Goal: Task Accomplishment & Management: Complete application form

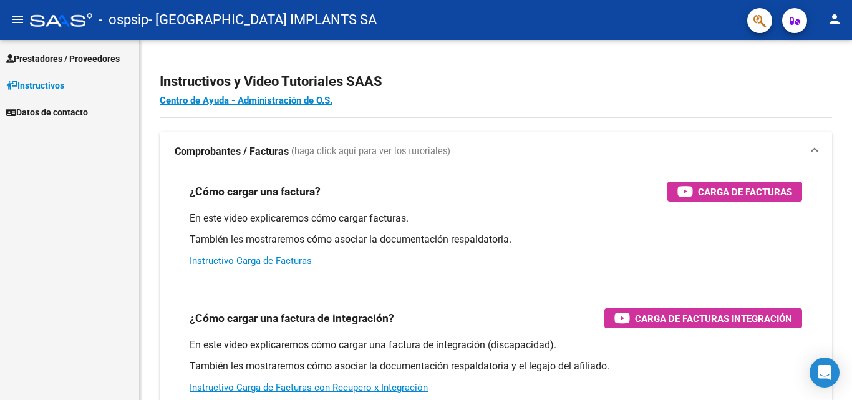
click at [39, 59] on span "Prestadores / Proveedores" at bounding box center [62, 59] width 113 height 14
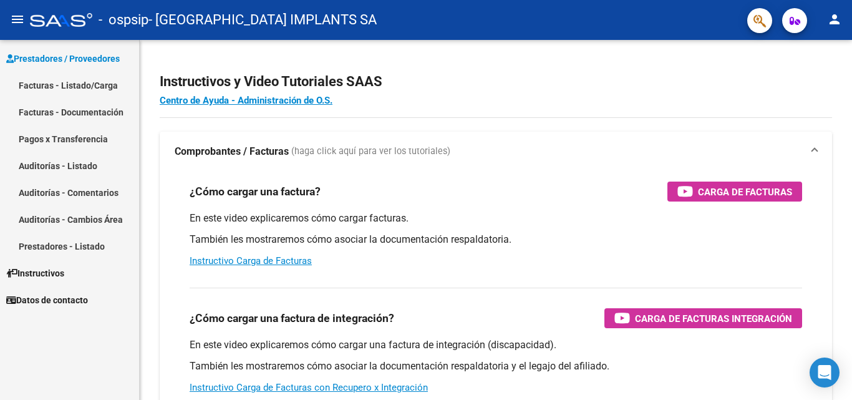
click at [86, 85] on link "Facturas - Listado/Carga" at bounding box center [69, 85] width 139 height 27
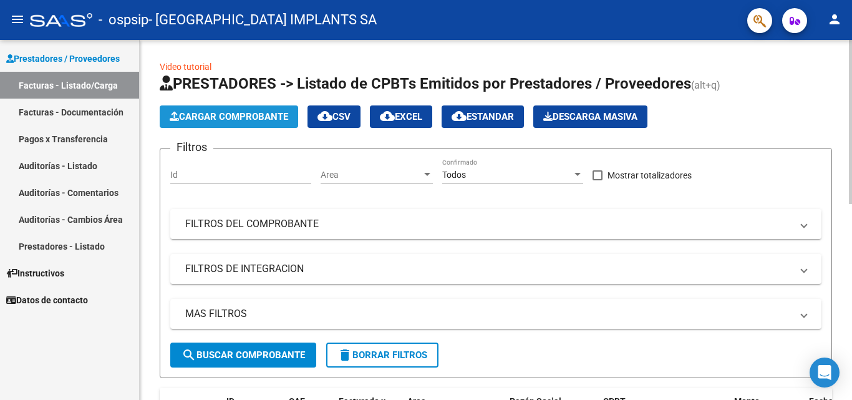
click at [250, 120] on span "Cargar Comprobante" at bounding box center [229, 116] width 118 height 11
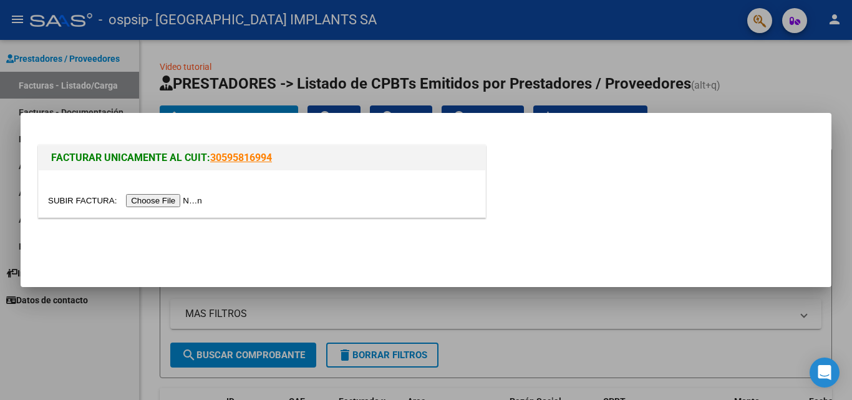
click at [147, 204] on input "file" at bounding box center [127, 200] width 158 height 13
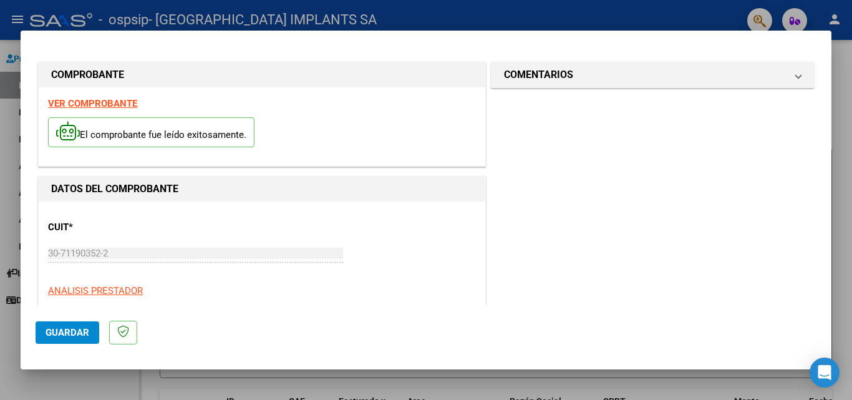
click at [64, 337] on span "Guardar" at bounding box center [68, 332] width 44 height 11
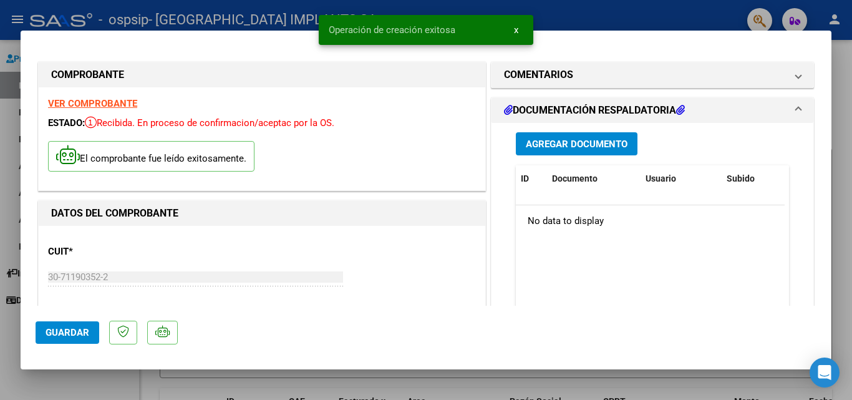
click at [552, 140] on span "Agregar Documento" at bounding box center [577, 143] width 102 height 11
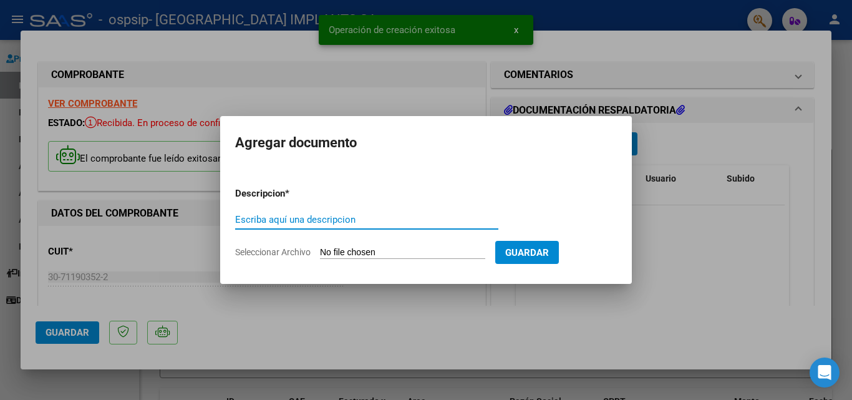
click at [293, 221] on input "Escriba aquí una descripcion" at bounding box center [366, 219] width 263 height 11
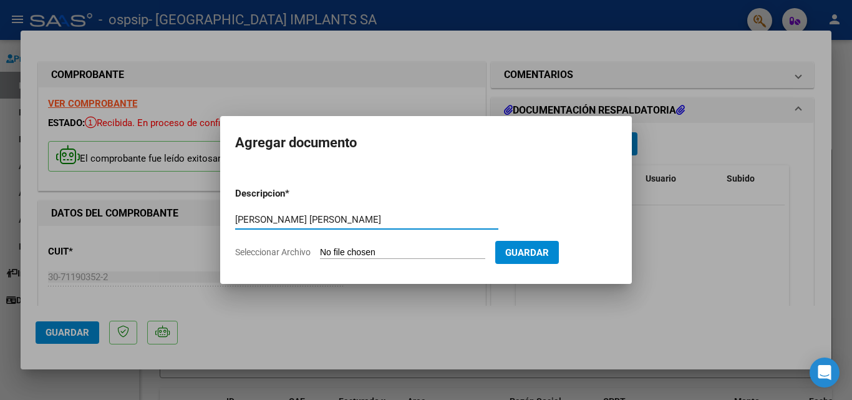
type input "[PERSON_NAME] [PERSON_NAME]"
click at [268, 251] on span "Seleccionar Archivo" at bounding box center [272, 252] width 75 height 10
click at [320, 251] on input "Seleccionar Archivo" at bounding box center [402, 253] width 165 height 12
type input "C:\fakepath\FC B1-32697 [PERSON_NAME] [PERSON_NAME].pdf"
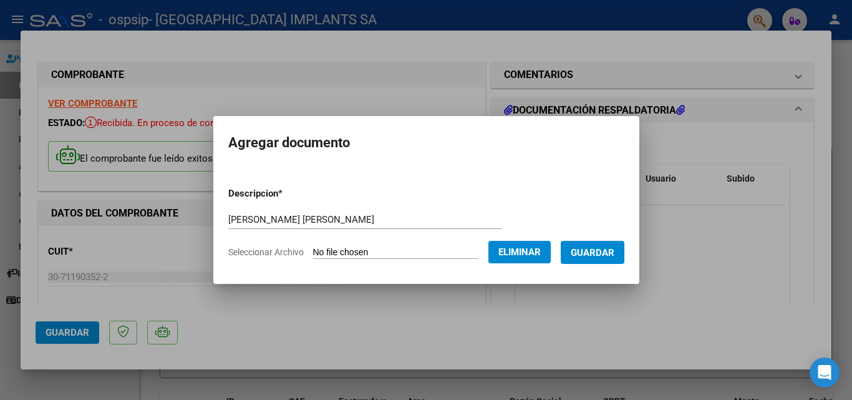
click at [603, 251] on span "Guardar" at bounding box center [593, 252] width 44 height 11
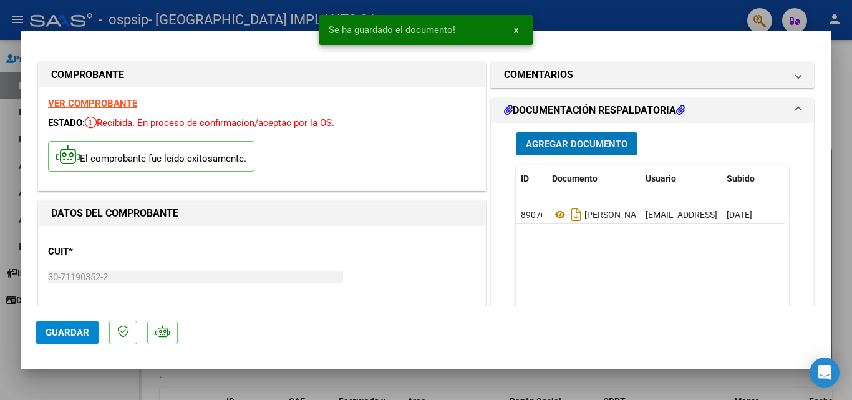
click at [72, 332] on span "Guardar" at bounding box center [68, 332] width 44 height 11
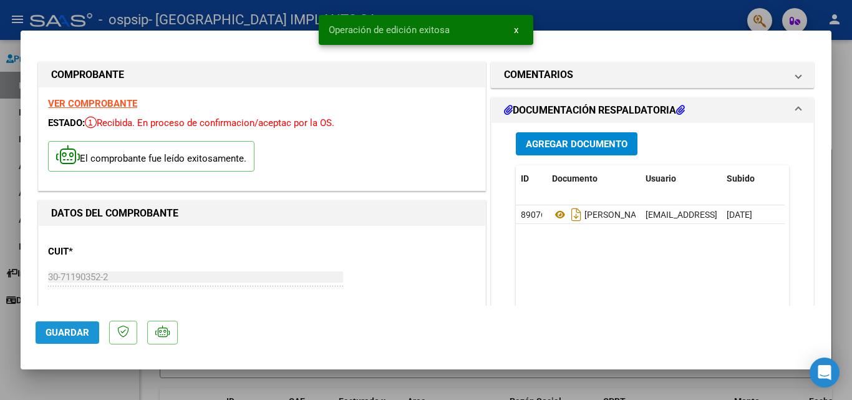
click at [71, 338] on button "Guardar" at bounding box center [68, 332] width 64 height 22
click at [841, 317] on div at bounding box center [426, 200] width 852 height 400
type input "$ 0,00"
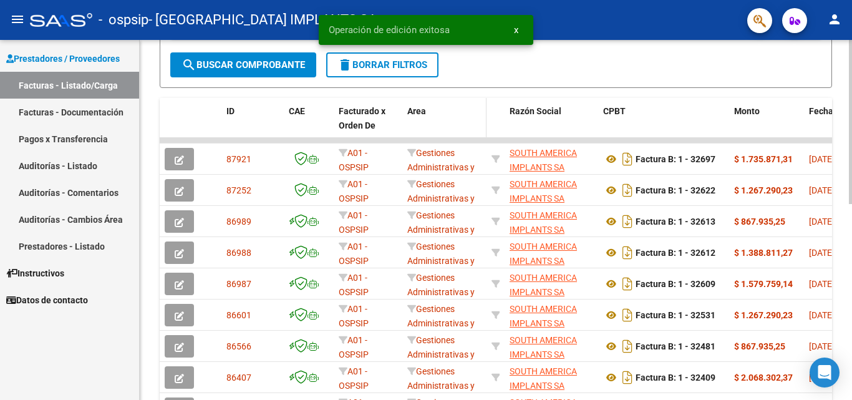
scroll to position [312, 0]
